Goal: Task Accomplishment & Management: Use online tool/utility

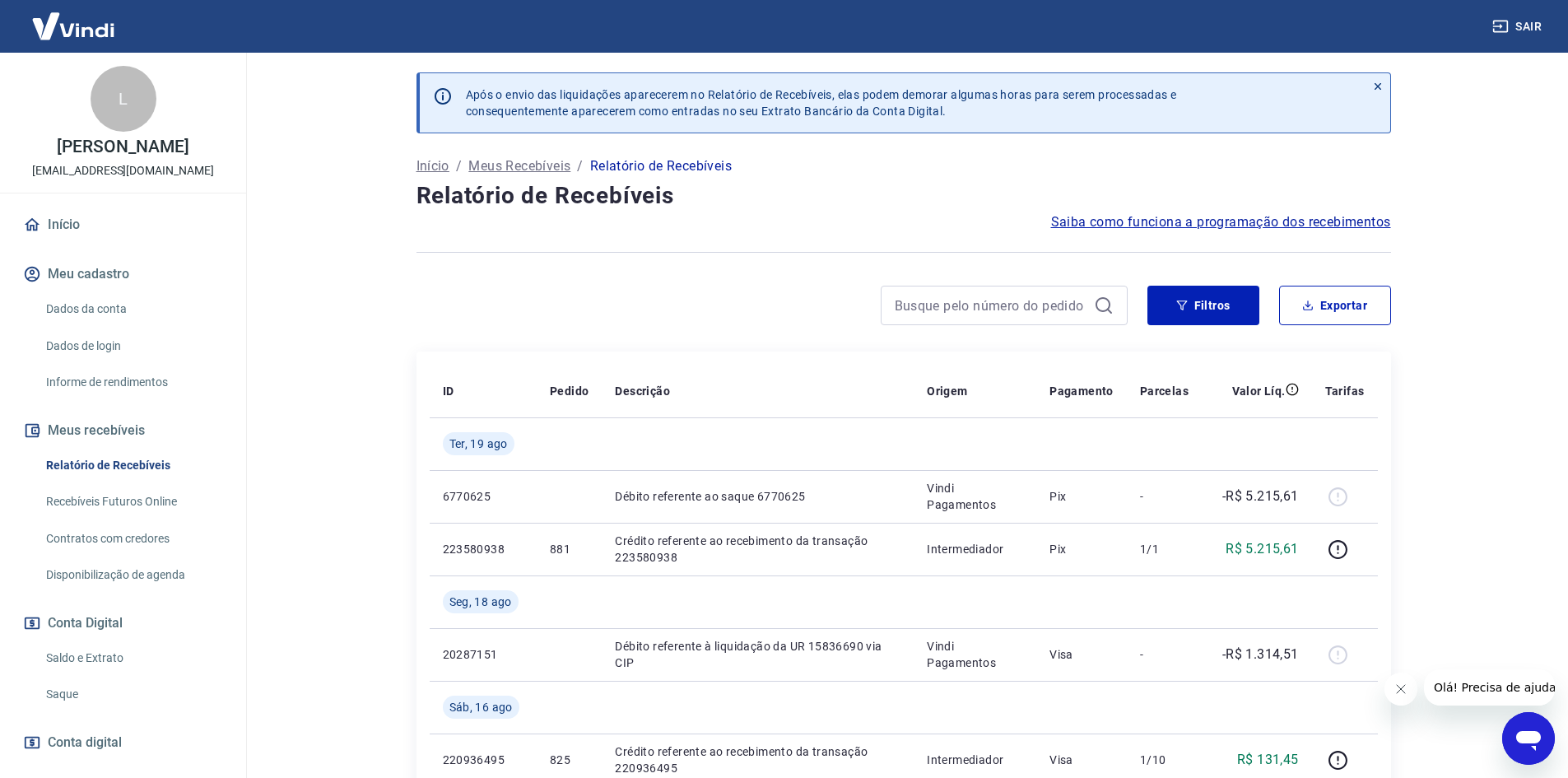
click at [153, 513] on link "Recebíveis Futuros Online" at bounding box center [133, 502] width 187 height 34
click at [111, 668] on link "Saldo e Extrato" at bounding box center [133, 658] width 187 height 34
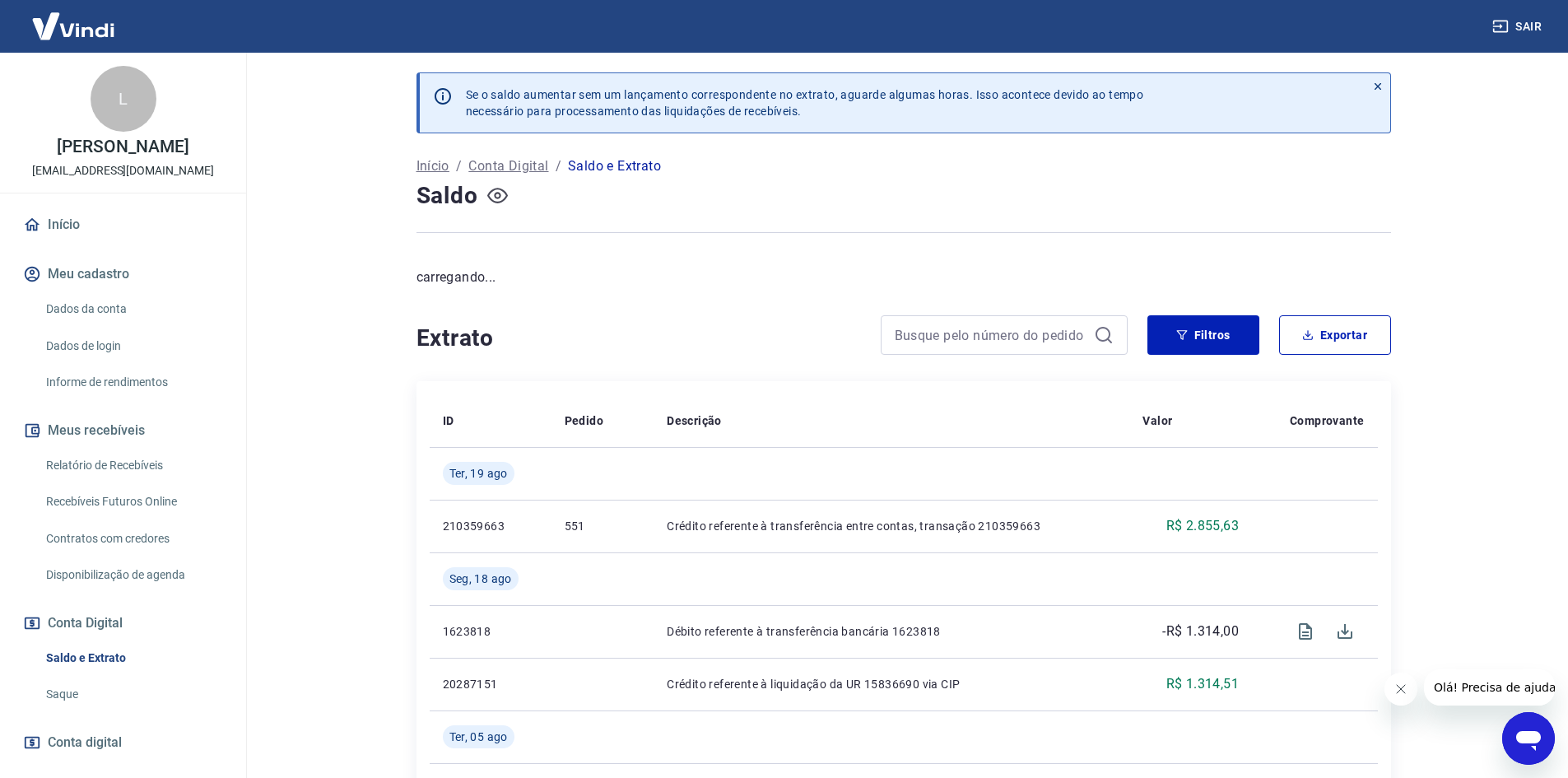
click at [502, 194] on icon "button" at bounding box center [497, 196] width 20 height 20
click at [493, 175] on p "Conta Digital" at bounding box center [508, 166] width 80 height 20
click at [499, 196] on icon "button" at bounding box center [497, 196] width 7 height 7
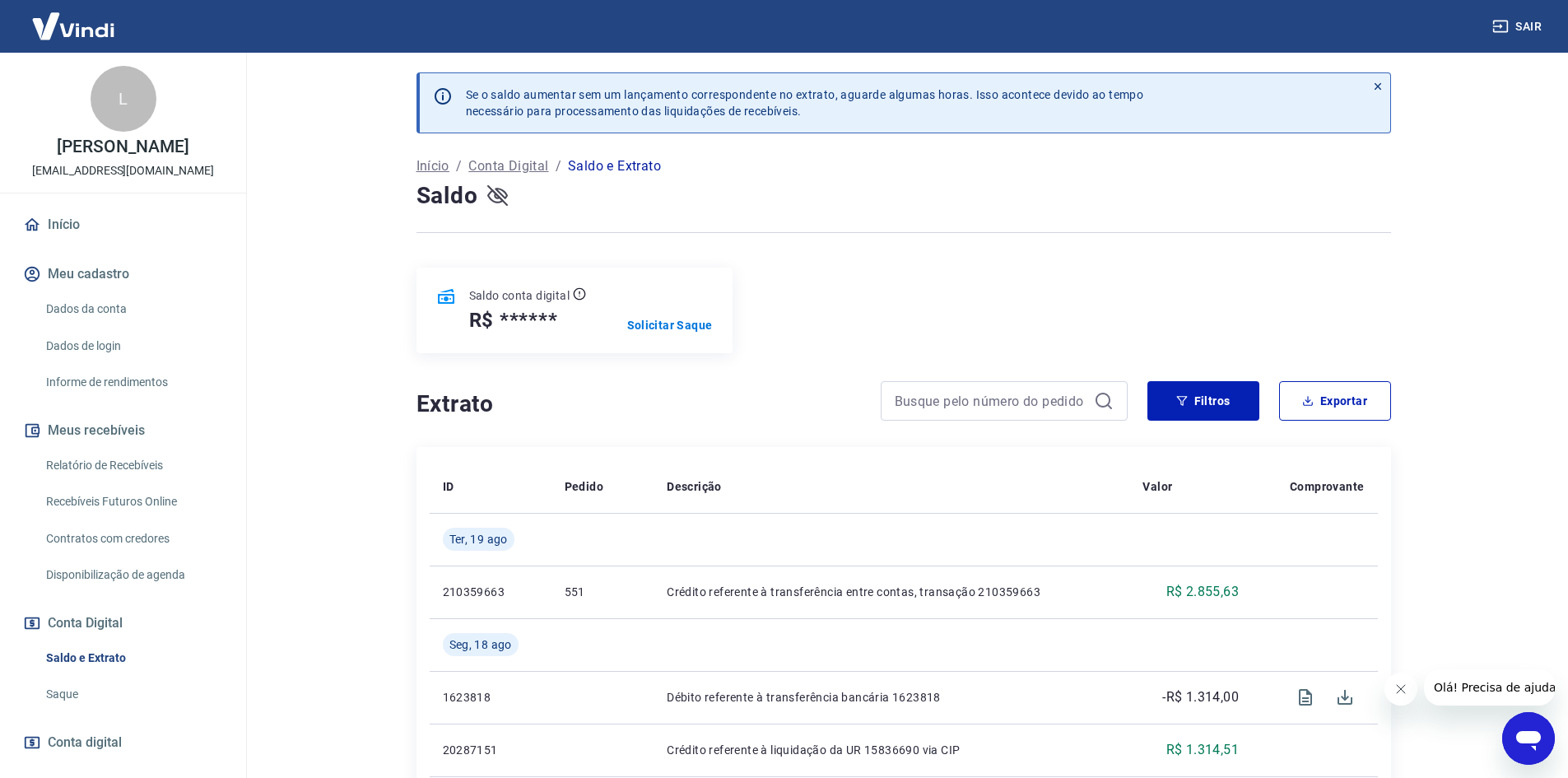
click at [491, 200] on icon "button" at bounding box center [497, 196] width 20 height 15
click at [653, 325] on p "Solicitar Saque" at bounding box center [669, 325] width 86 height 16
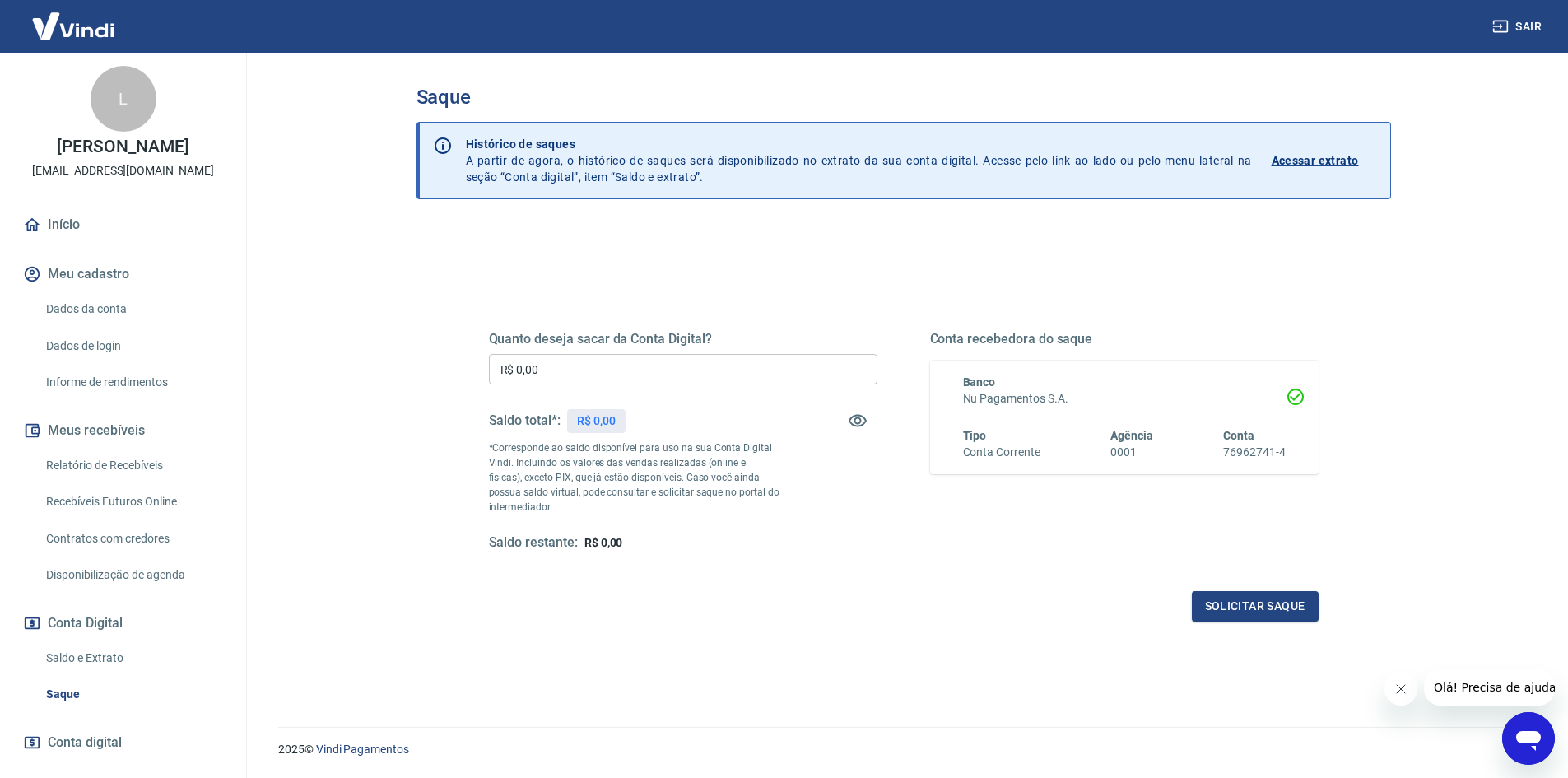
click at [614, 366] on input "R$ 0,00" at bounding box center [683, 369] width 389 height 31
type input "R$ 2.856,00"
click at [1281, 606] on button "Solicitar saque" at bounding box center [1254, 606] width 127 height 31
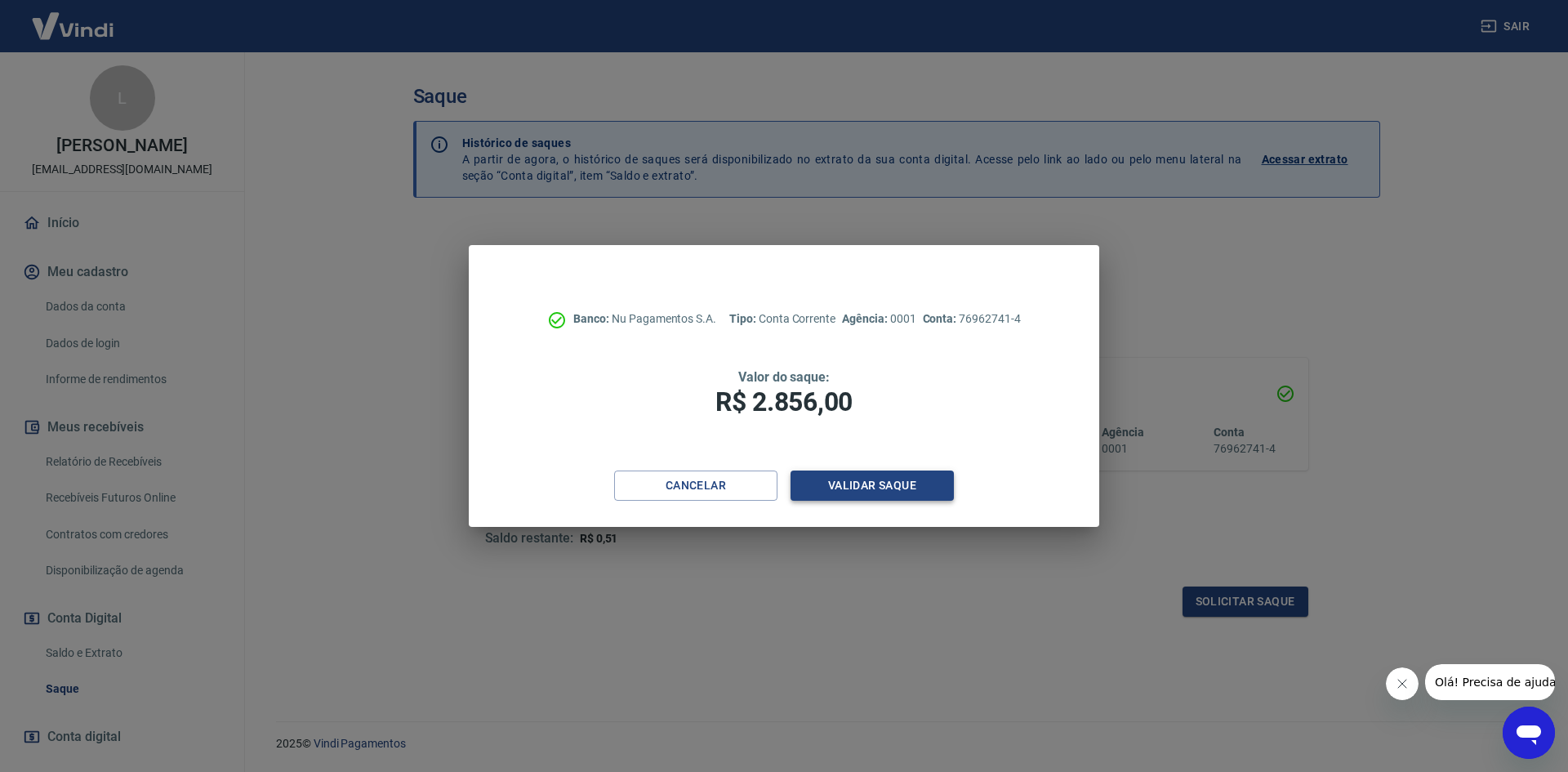
click at [874, 483] on button "Validar saque" at bounding box center [873, 485] width 164 height 30
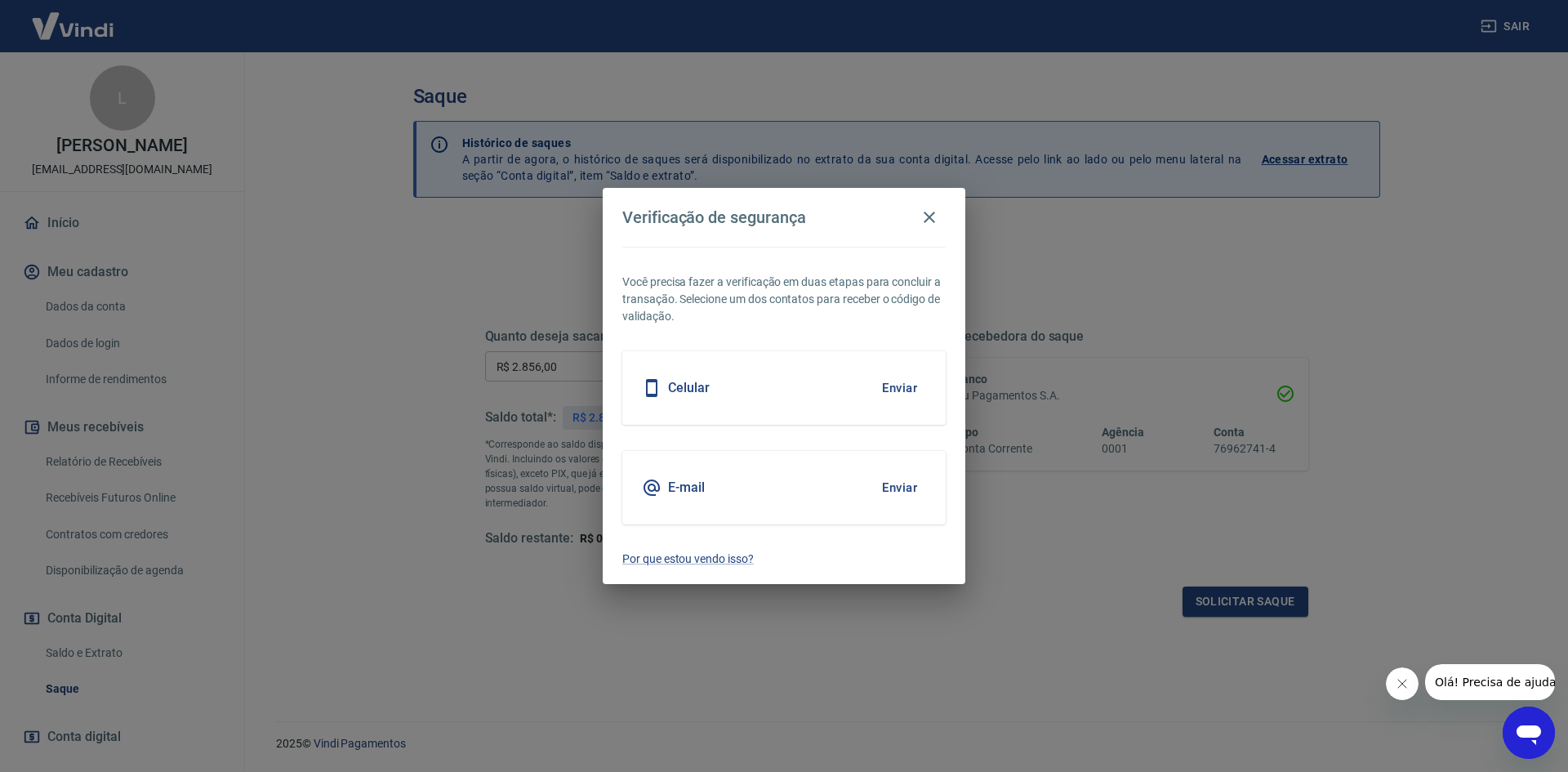
click at [838, 475] on div "E-mail Enviar" at bounding box center [783, 487] width 323 height 73
click at [906, 489] on button "Enviar" at bounding box center [900, 487] width 53 height 35
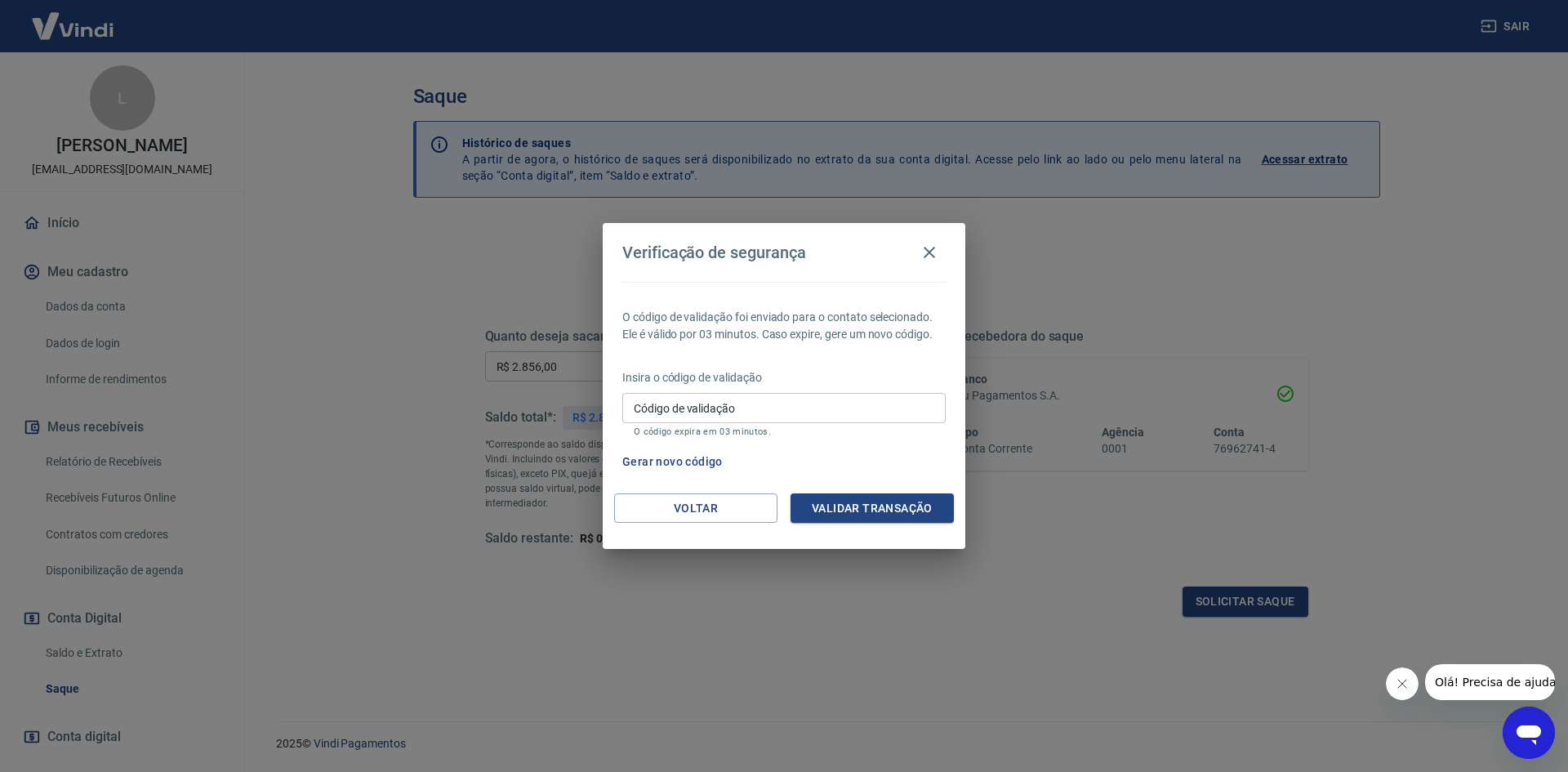
click at [745, 398] on input "Código de validação" at bounding box center [783, 408] width 323 height 30
type input "754603"
click at [907, 515] on button "Validar transação" at bounding box center [873, 509] width 164 height 30
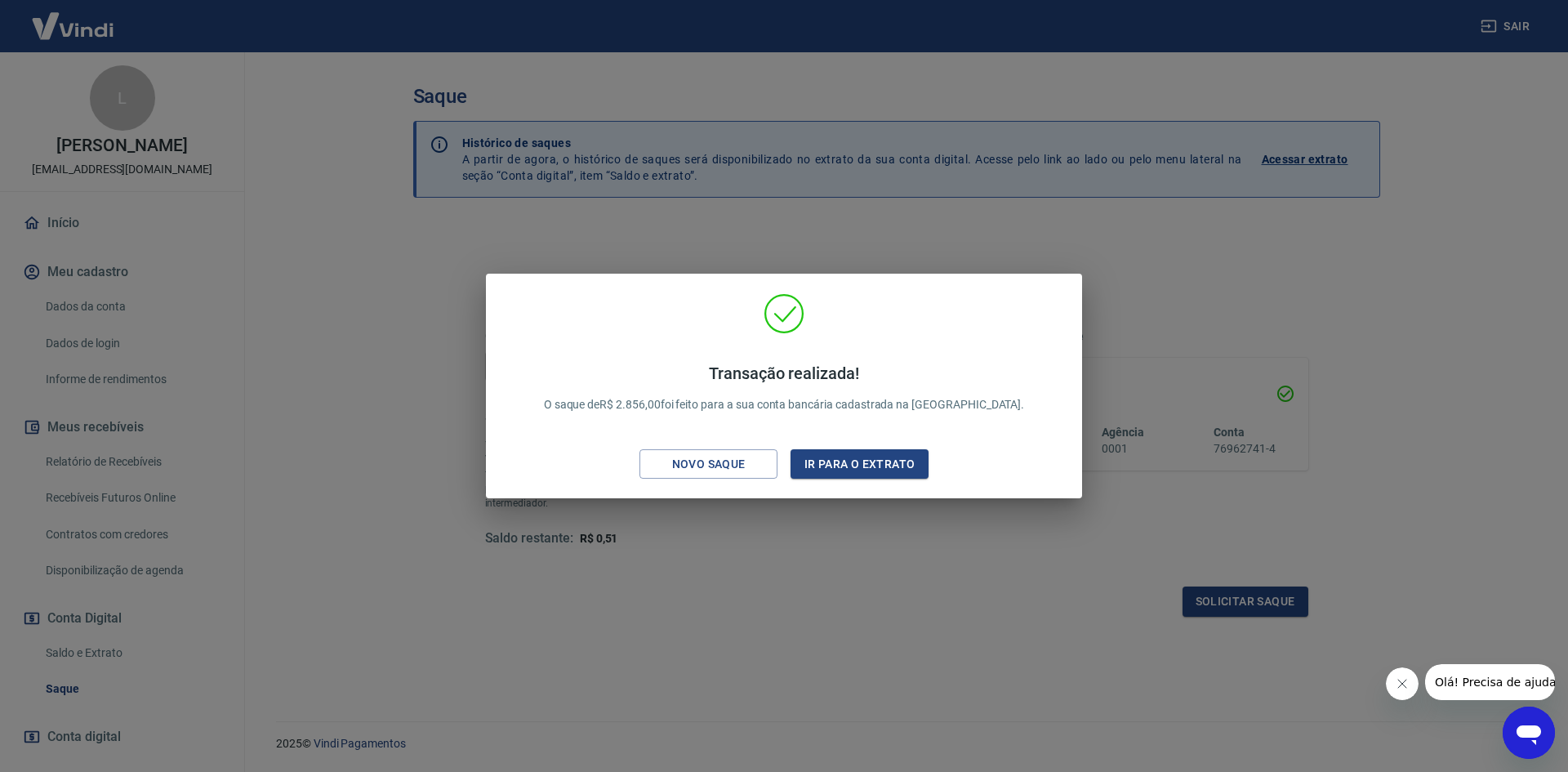
drag, startPoint x: 836, startPoint y: 467, endPoint x: 940, endPoint y: 30, distance: 449.2
click at [836, 467] on button "Ir para o extrato" at bounding box center [860, 464] width 138 height 30
